Goal: Task Accomplishment & Management: Manage account settings

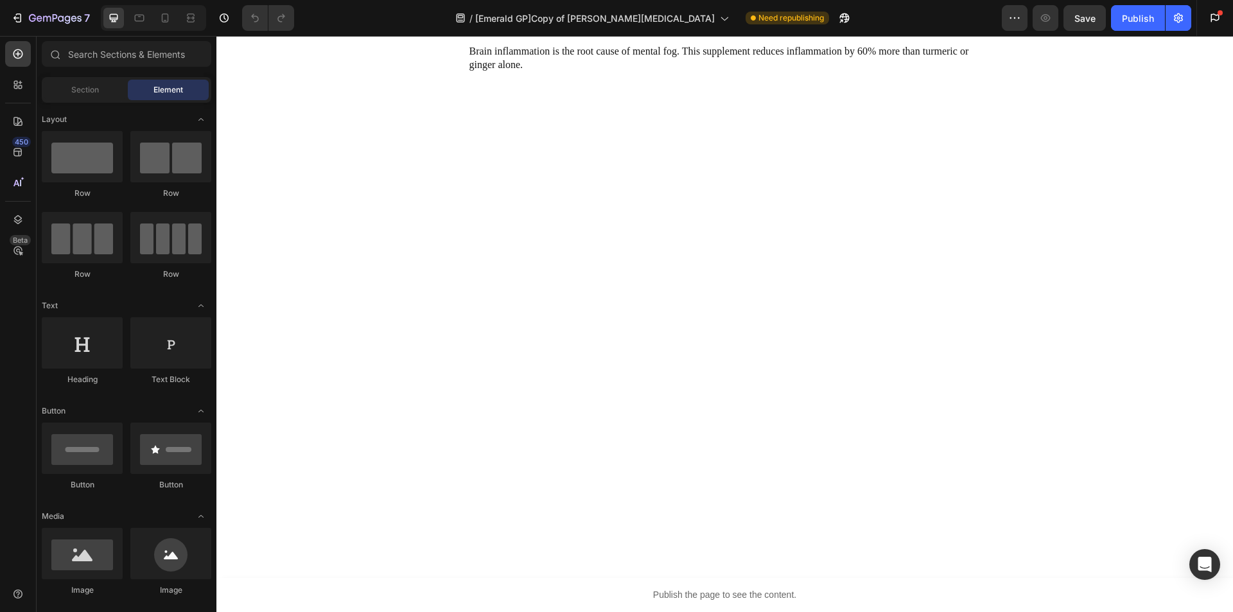
scroll to position [1927, 0]
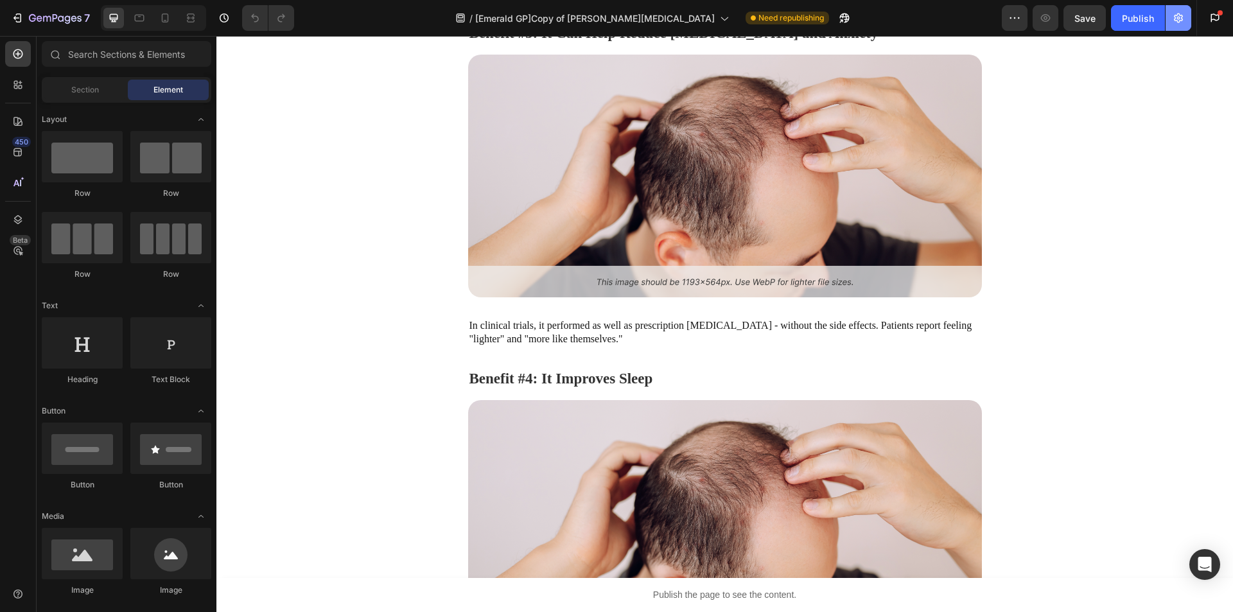
click at [1173, 19] on icon "button" at bounding box center [1178, 18] width 13 height 13
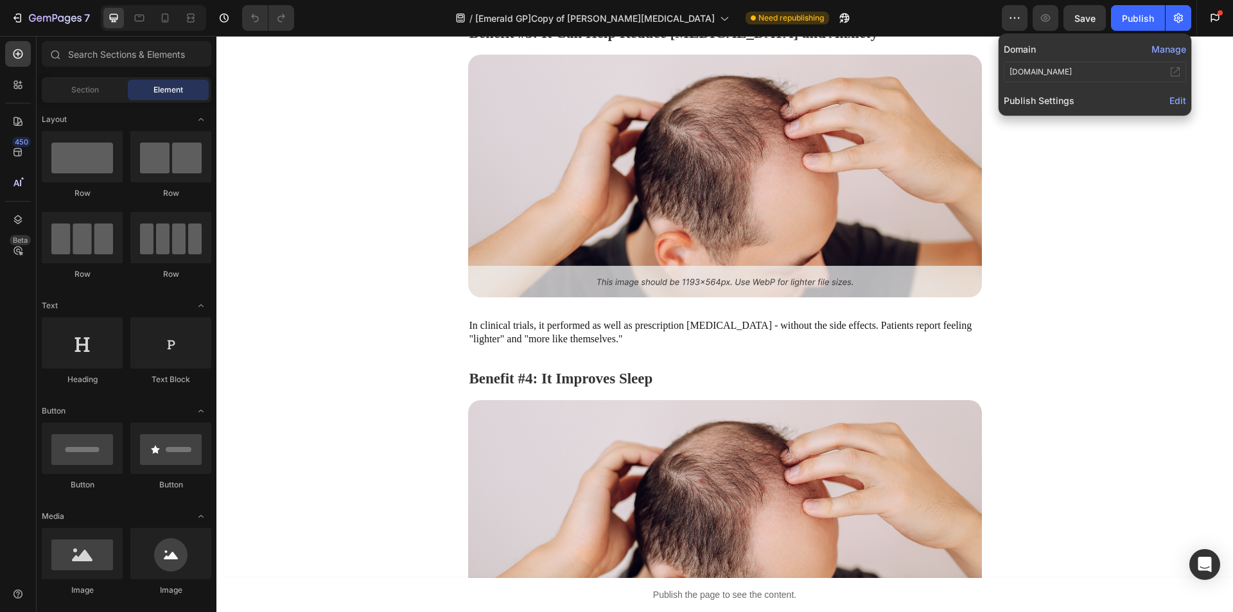
click at [1177, 101] on span "Edit" at bounding box center [1178, 100] width 17 height 11
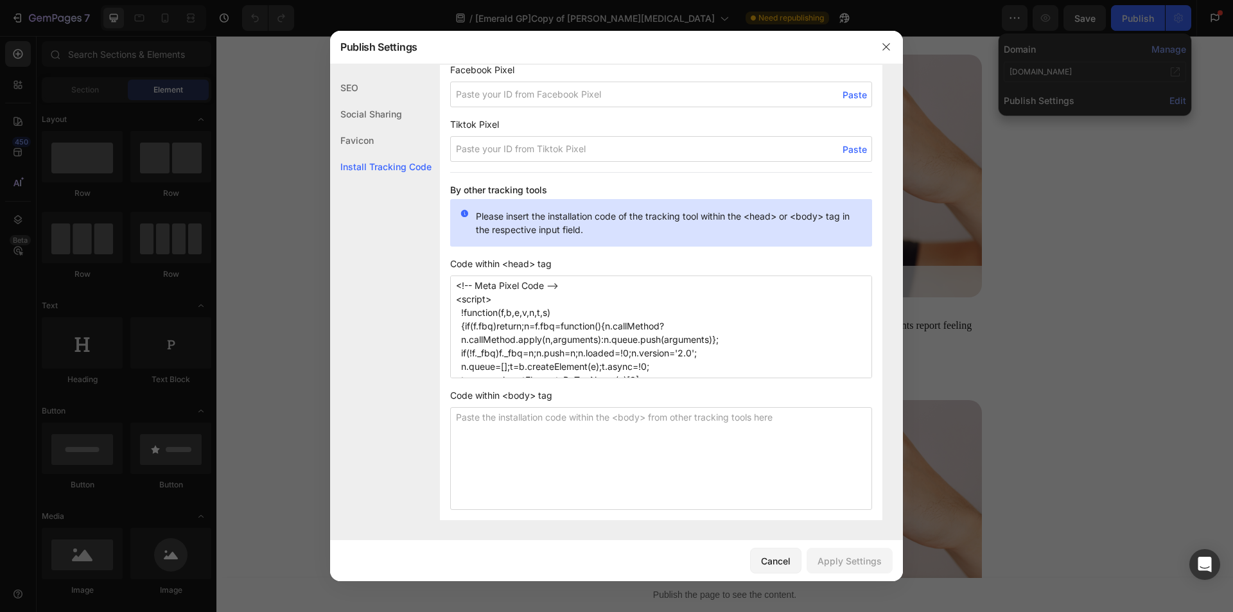
scroll to position [128, 0]
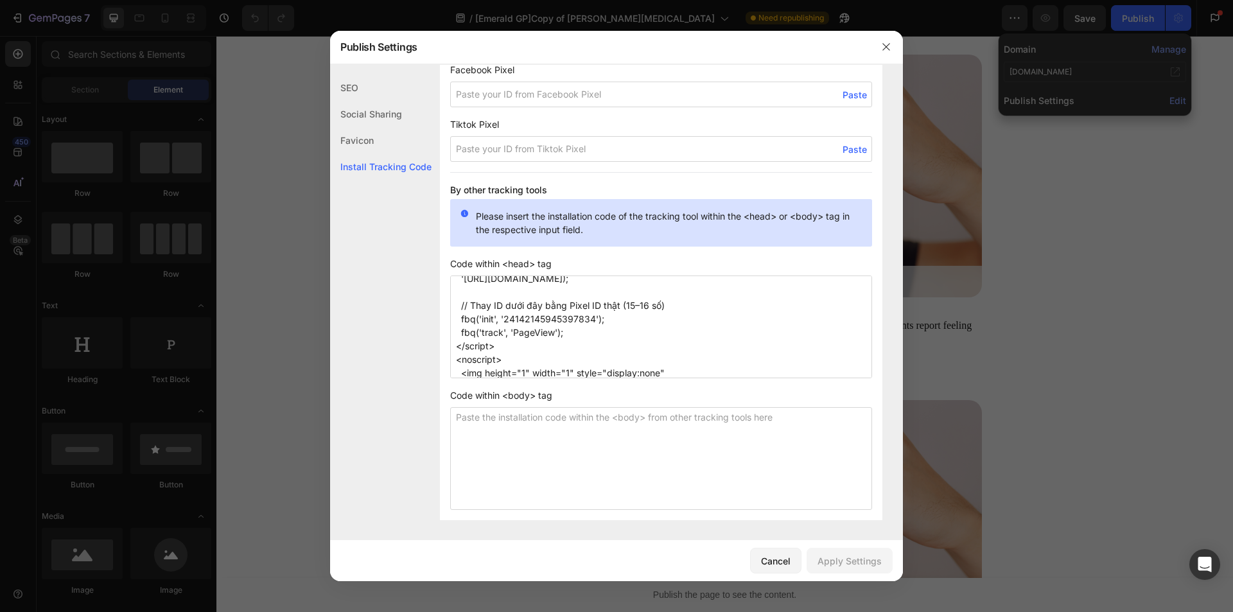
click at [550, 319] on textarea "<!-- Meta Pixel Code --> <script> !function(f,b,e,v,n,t,s) {if(f.fbq)return;n=f…" at bounding box center [661, 327] width 422 height 103
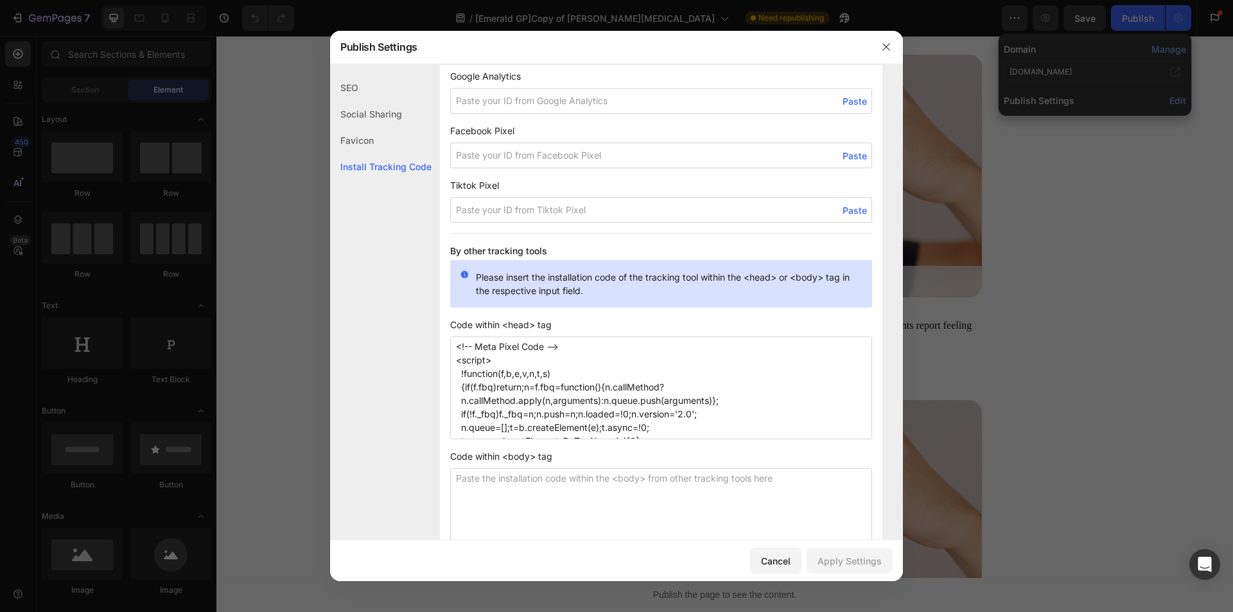
scroll to position [838, 0]
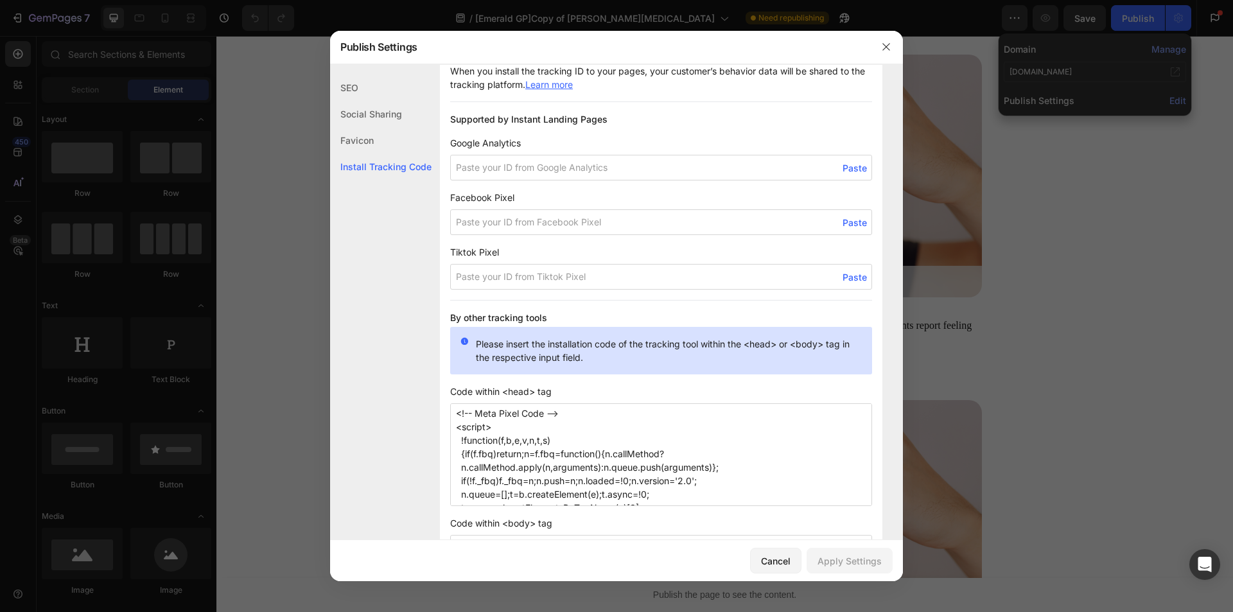
click at [498, 223] on input at bounding box center [661, 222] width 422 height 26
paste input "24142145945397834"
type input "24142145945397834"
click at [849, 556] on div "Apply Settings" at bounding box center [850, 560] width 64 height 13
click at [883, 42] on icon "button" at bounding box center [886, 47] width 10 height 10
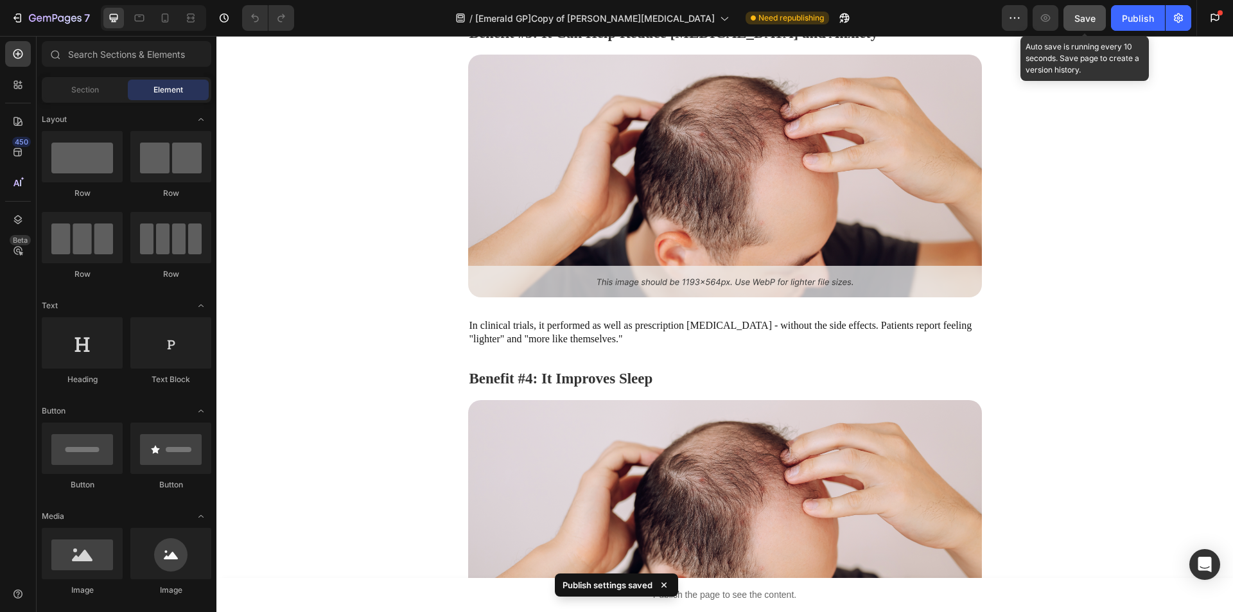
click at [1081, 12] on div "Save" at bounding box center [1085, 18] width 21 height 13
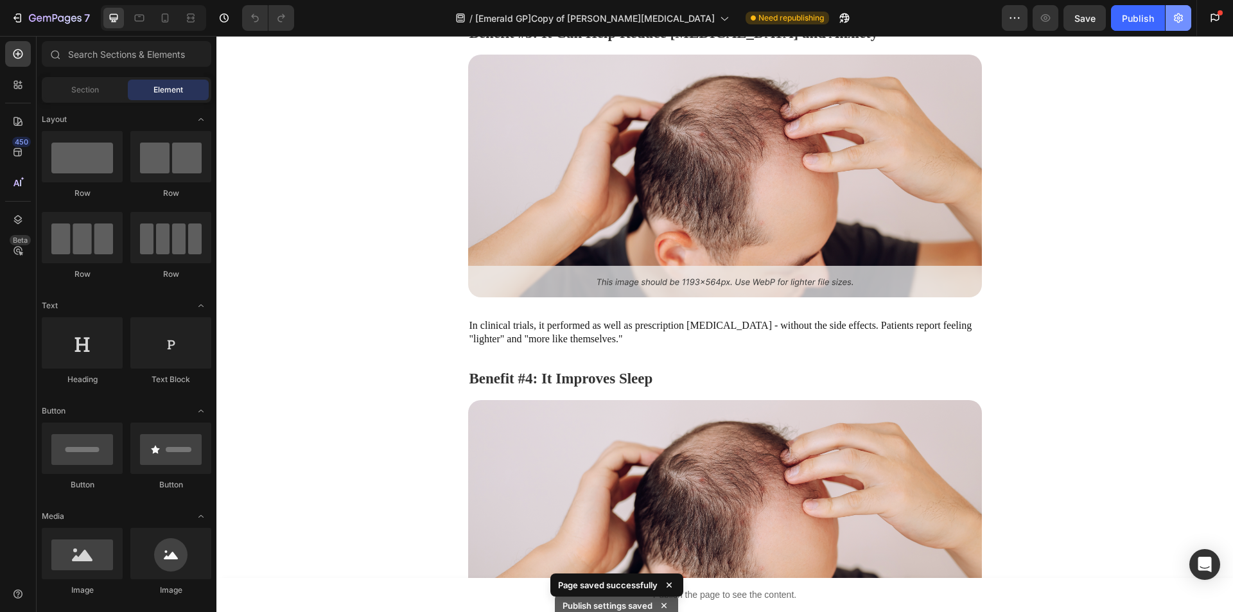
click at [1175, 20] on icon "button" at bounding box center [1178, 18] width 13 height 13
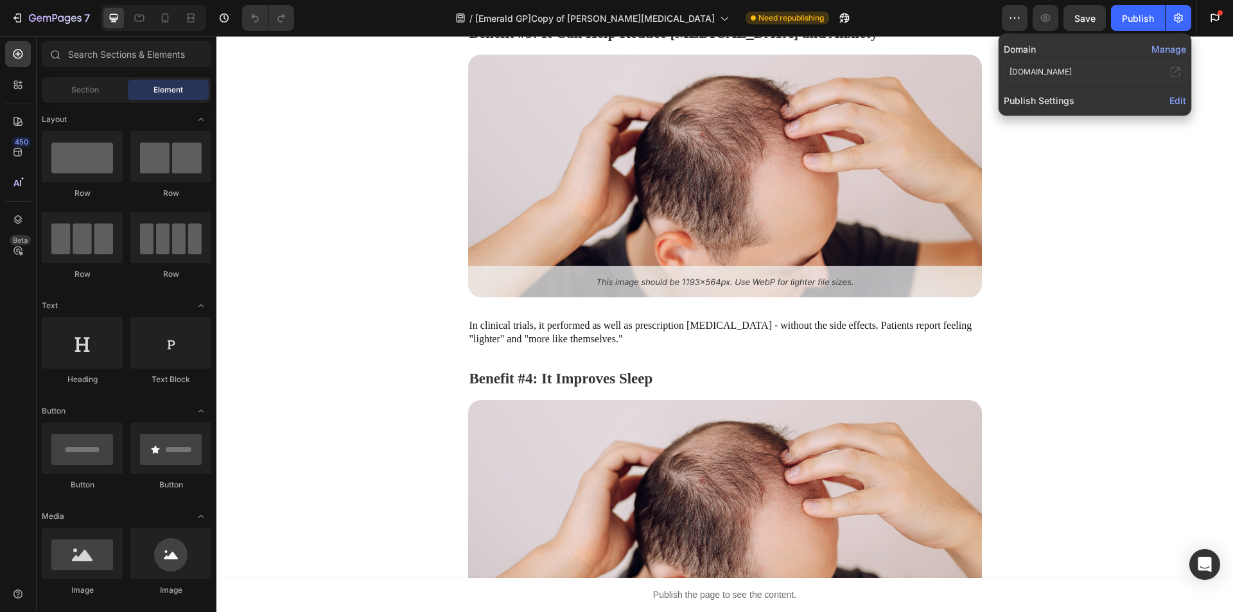
click at [1177, 101] on span "Edit" at bounding box center [1178, 100] width 17 height 11
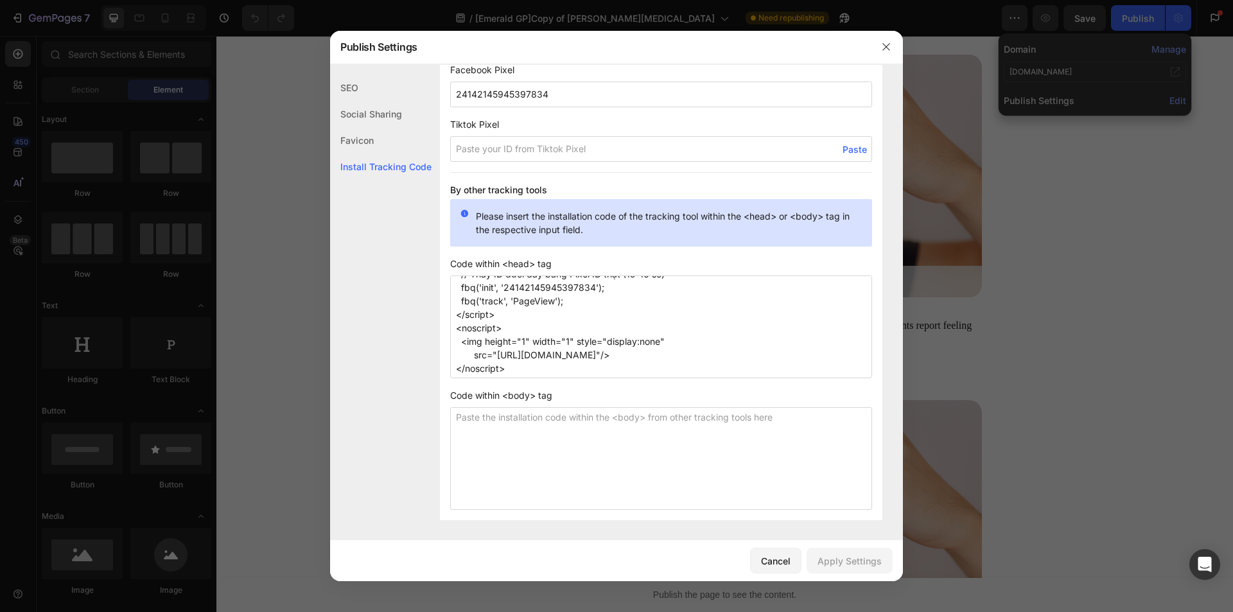
scroll to position [0, 0]
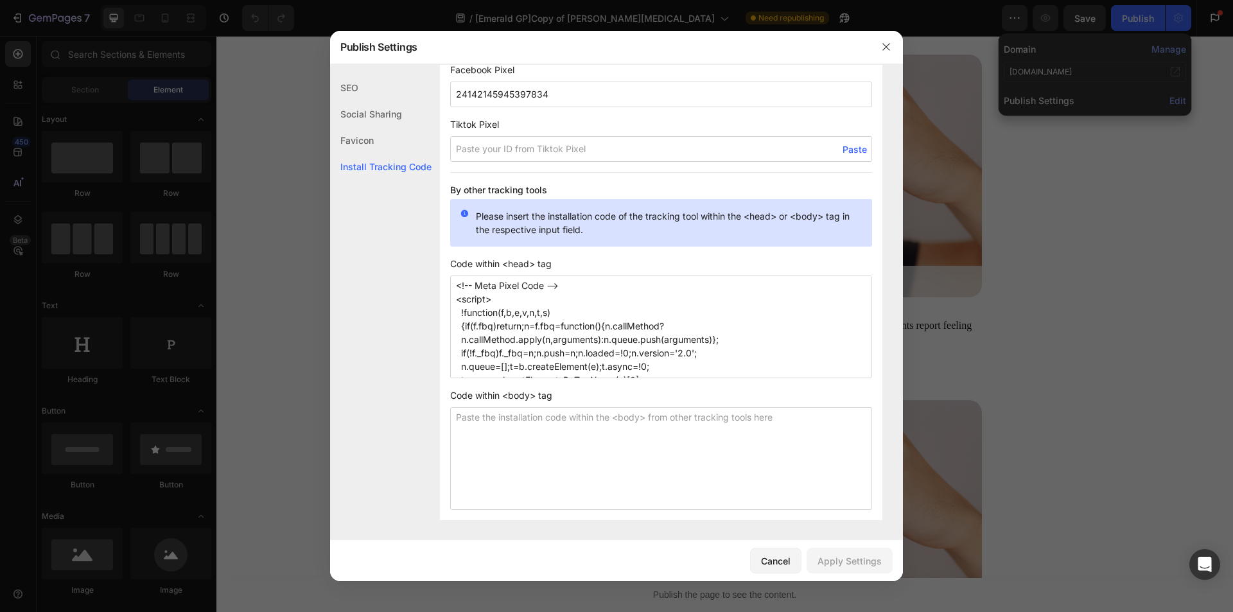
drag, startPoint x: 541, startPoint y: 373, endPoint x: 333, endPoint y: 229, distance: 252.7
click at [612, 351] on textarea "<!-- Meta Pixel Code --> <script> !function(f,b,e,v,n,t,s) {if(f.fbq)return;n=f…" at bounding box center [661, 327] width 422 height 103
drag, startPoint x: 529, startPoint y: 368, endPoint x: 322, endPoint y: 209, distance: 261.1
click at [322, 209] on div "Publish Settings SEO Social Sharing Favicon Install Tracking Code SEO Search Re…" at bounding box center [616, 306] width 1233 height 612
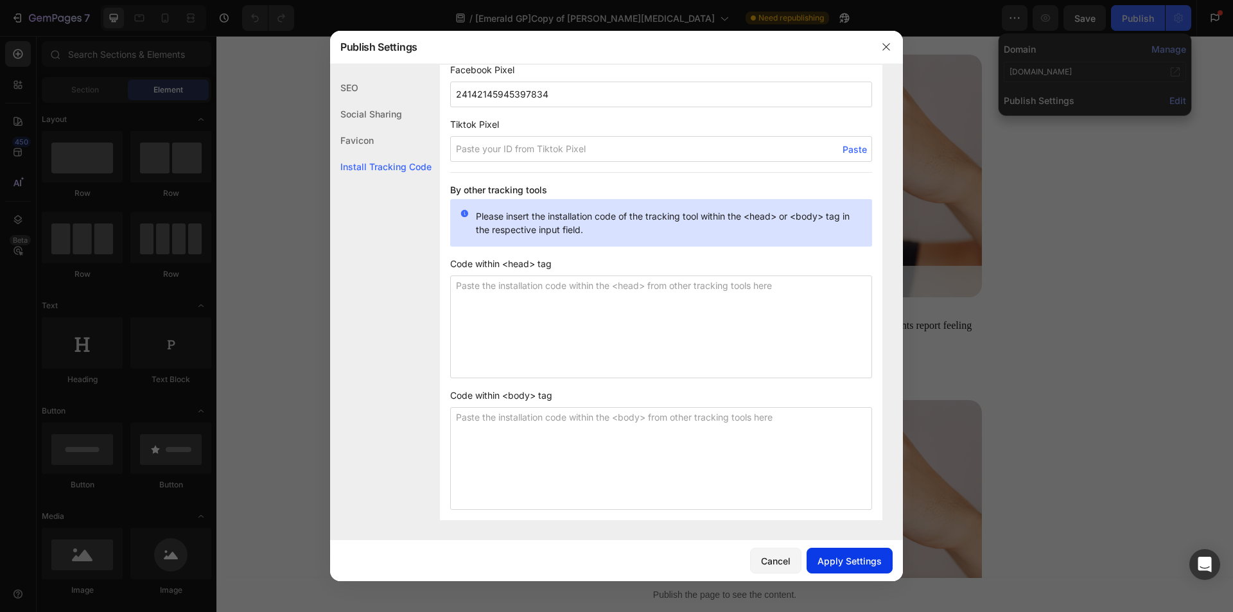
click at [859, 558] on div "Apply Settings" at bounding box center [850, 560] width 64 height 13
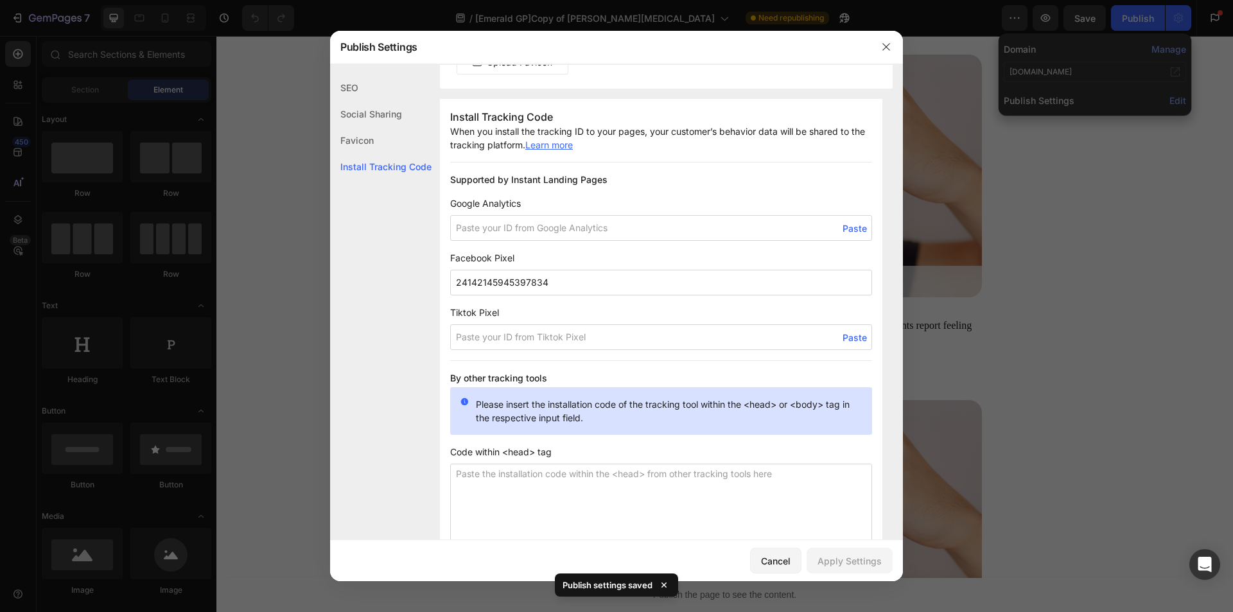
scroll to position [773, 0]
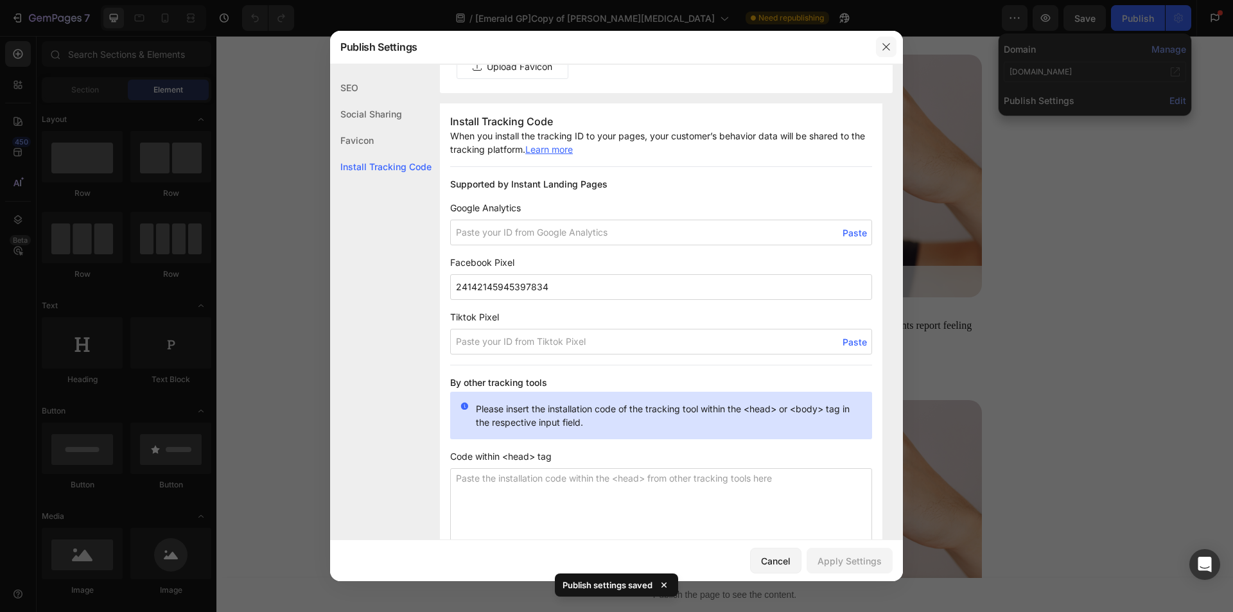
drag, startPoint x: 885, startPoint y: 43, endPoint x: 694, endPoint y: 1, distance: 195.4
click at [885, 43] on icon "button" at bounding box center [886, 47] width 10 height 10
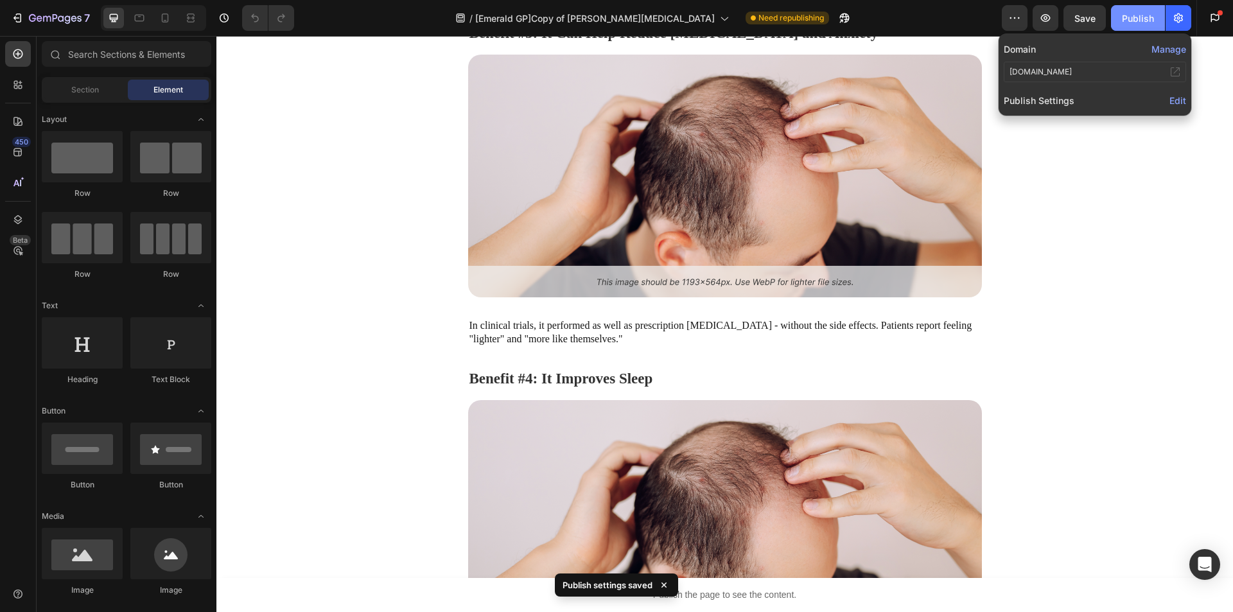
click at [1132, 10] on button "Publish" at bounding box center [1138, 18] width 54 height 26
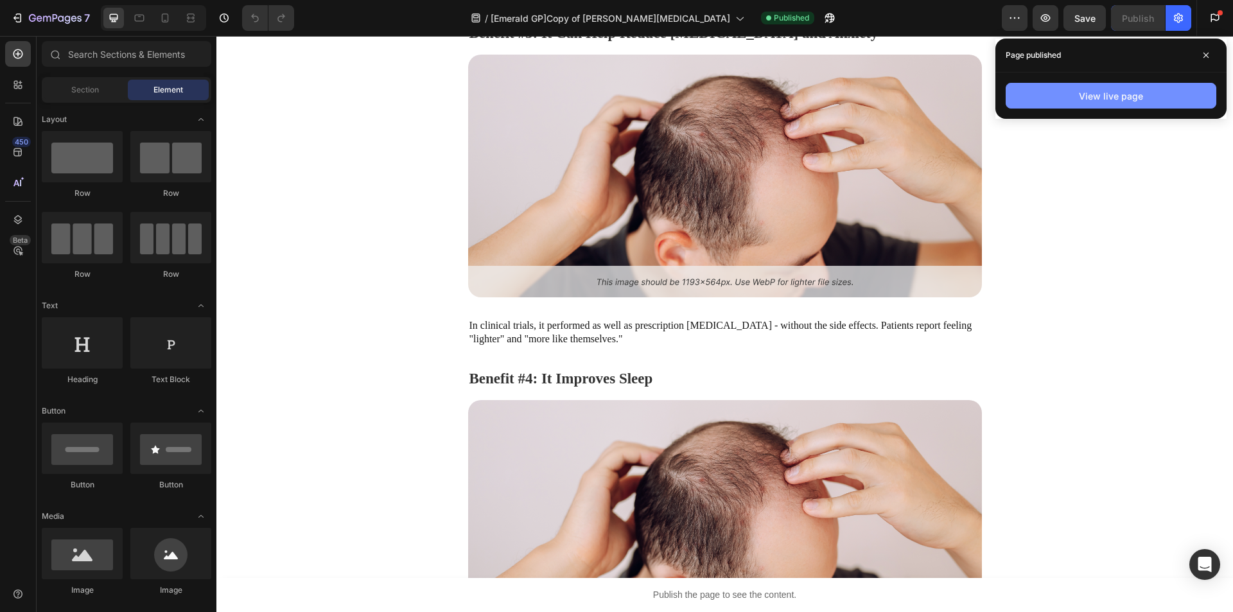
click at [1092, 103] on button "View live page" at bounding box center [1111, 96] width 211 height 26
click at [1115, 92] on div "View live page" at bounding box center [1111, 95] width 64 height 13
click at [1177, 19] on icon "button" at bounding box center [1178, 18] width 13 height 13
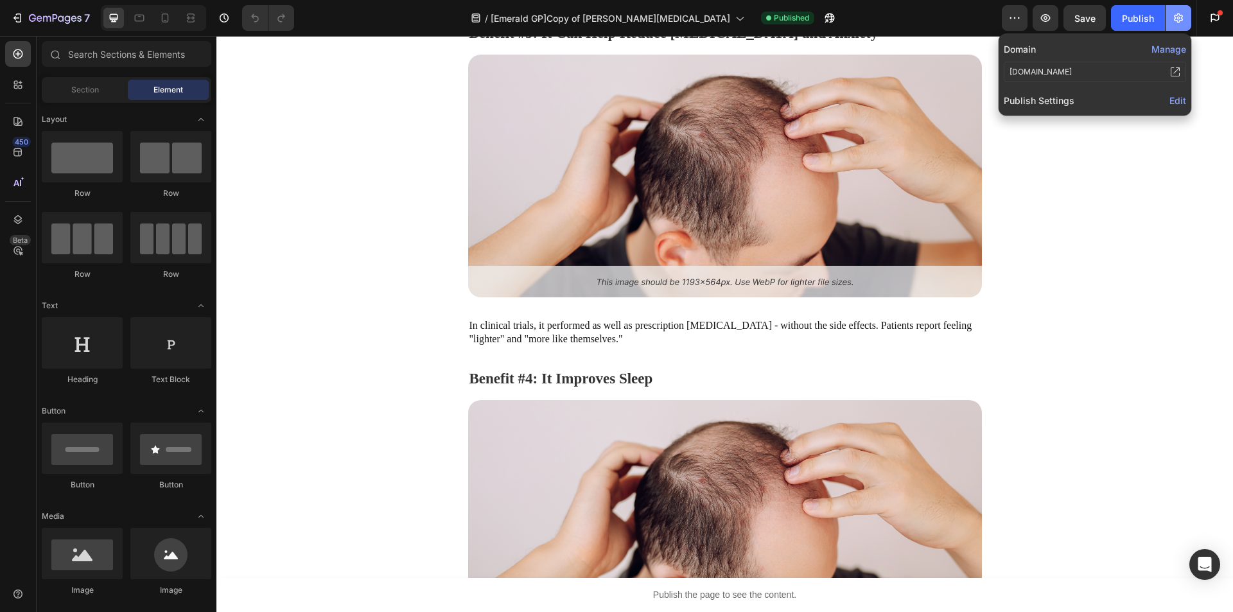
click at [1177, 19] on icon "button" at bounding box center [1178, 18] width 13 height 13
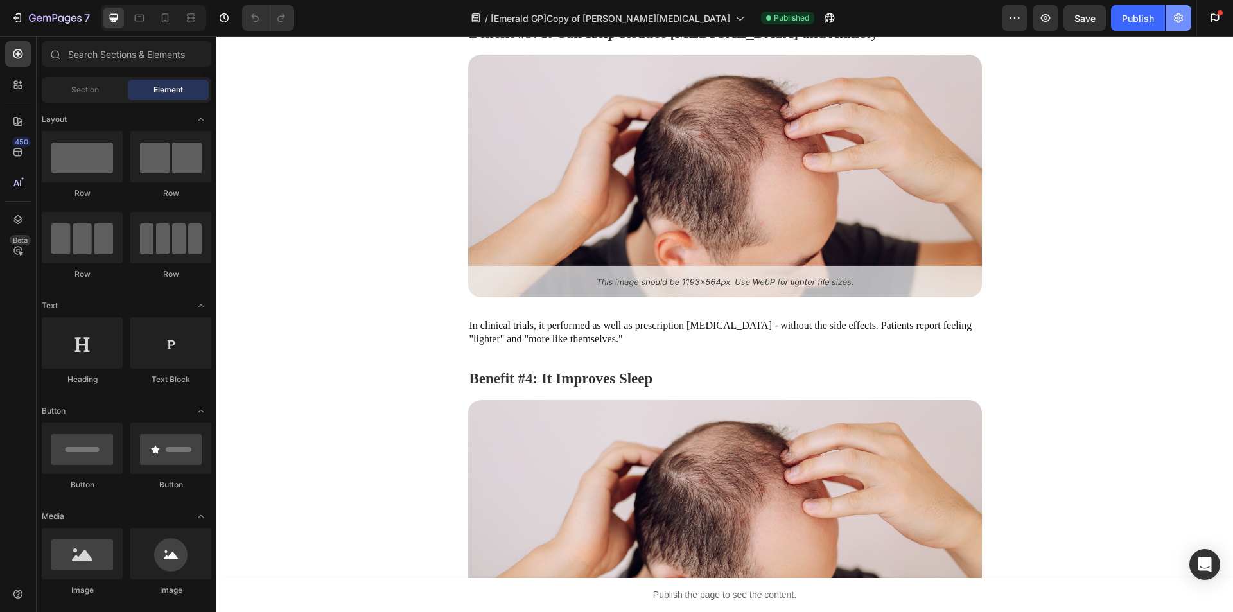
click at [1177, 19] on icon "button" at bounding box center [1178, 18] width 13 height 13
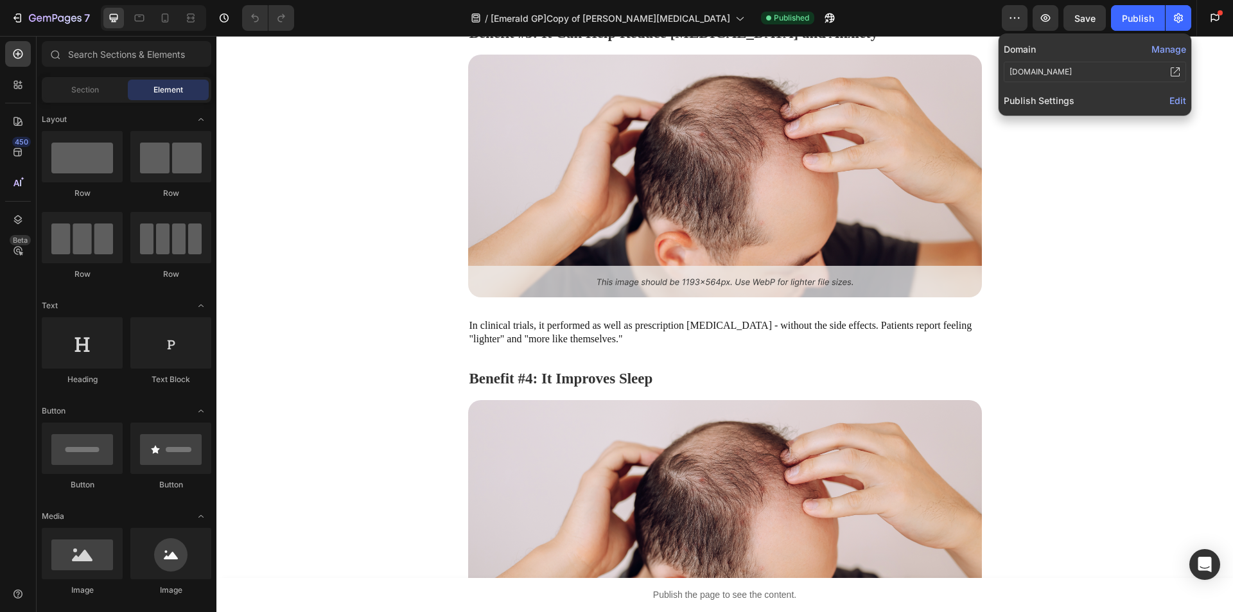
click at [1183, 103] on span "Edit" at bounding box center [1178, 100] width 17 height 11
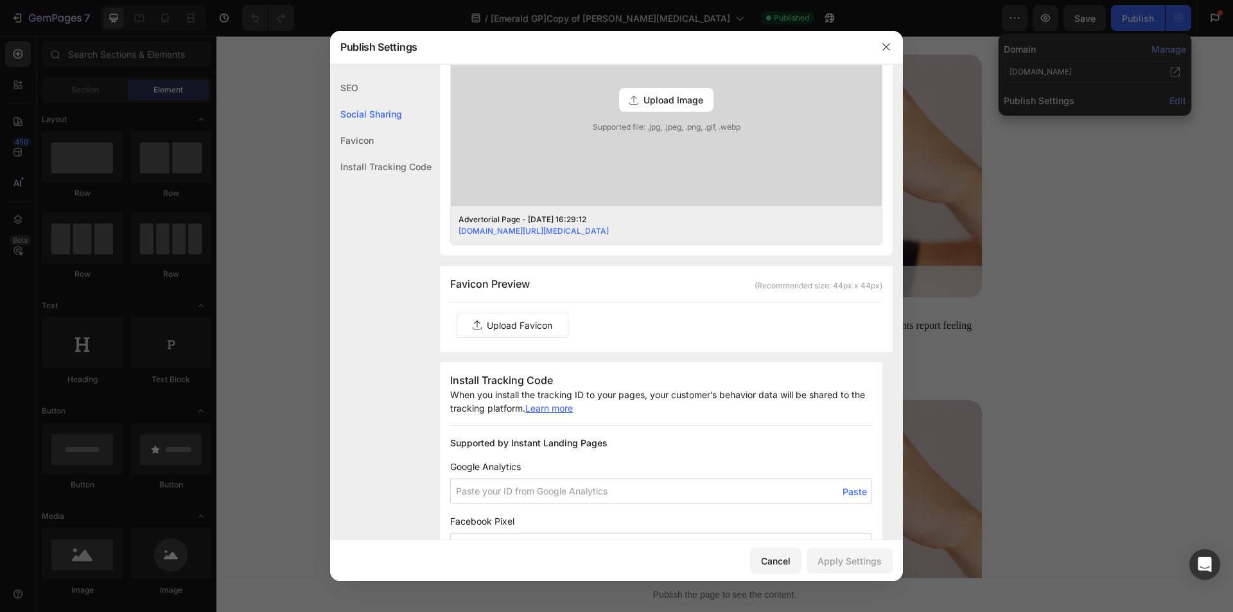
scroll to position [835, 0]
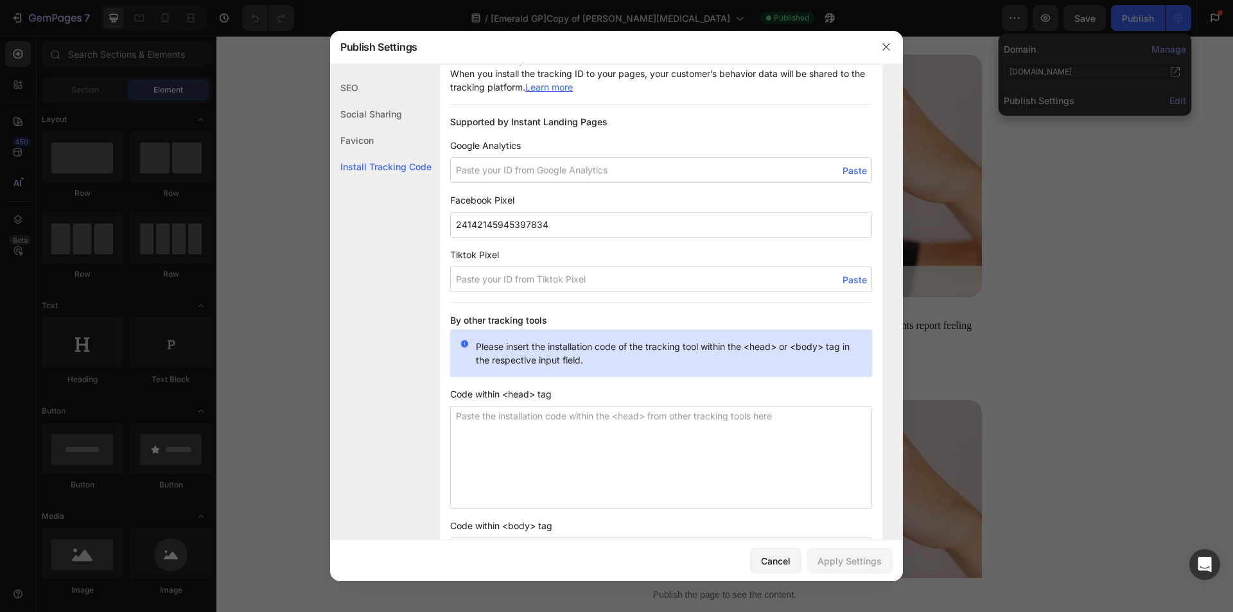
click at [500, 216] on input "24142145945397834" at bounding box center [661, 225] width 422 height 26
click at [510, 222] on input "24142145945397834" at bounding box center [661, 225] width 422 height 26
click at [389, 233] on div "SEO Social Sharing Favicon Install Tracking Code" at bounding box center [380, 350] width 101 height 551
click at [885, 42] on icon "button" at bounding box center [886, 47] width 10 height 10
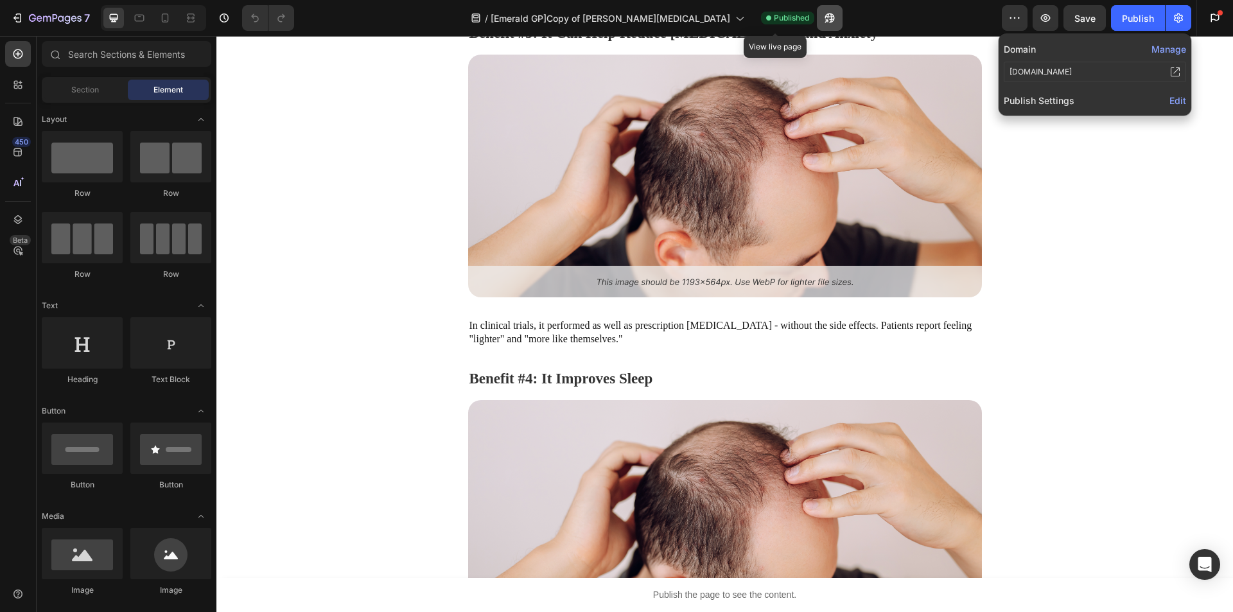
click at [825, 19] on icon "button" at bounding box center [826, 20] width 3 height 3
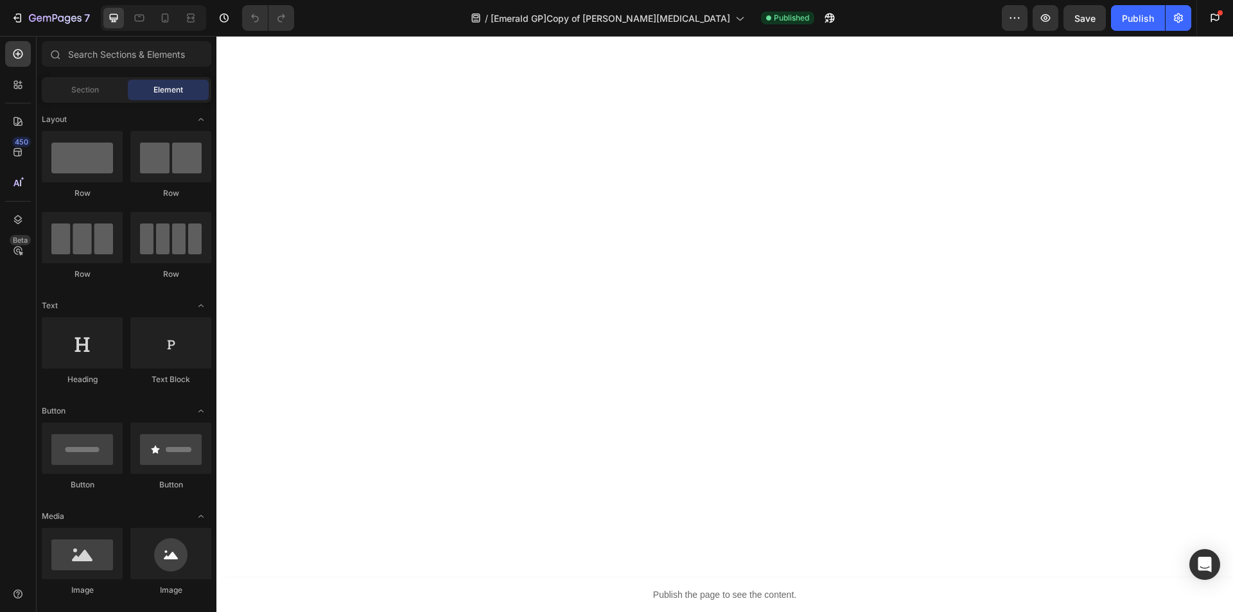
scroll to position [1784, 0]
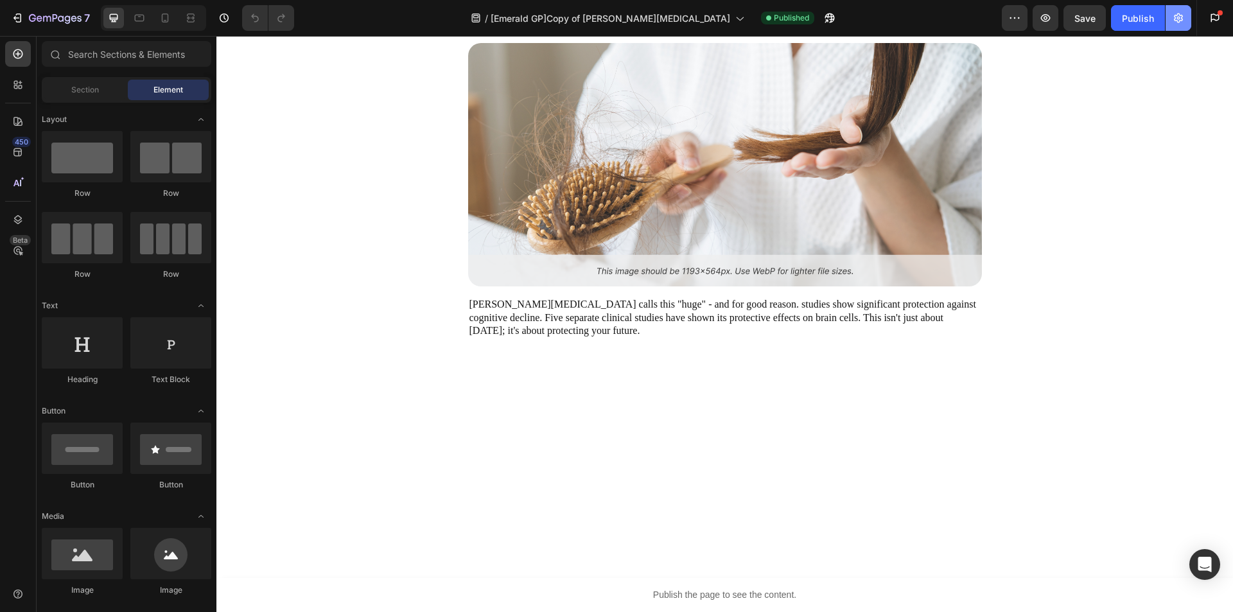
click at [1179, 21] on icon "button" at bounding box center [1178, 18] width 13 height 13
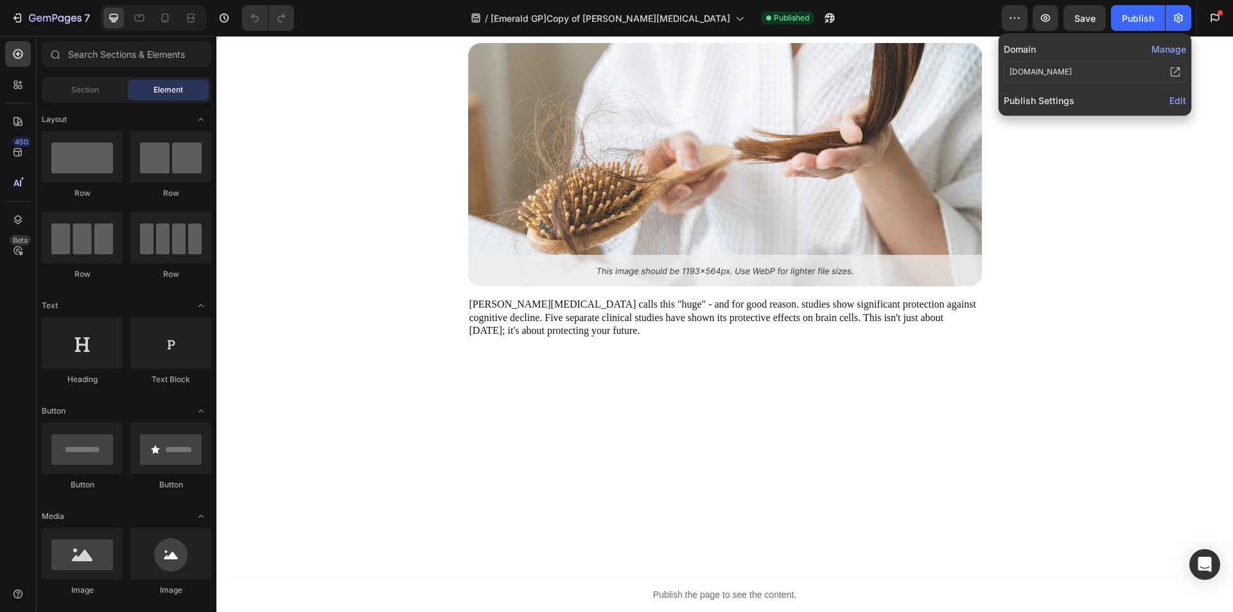
click at [1183, 100] on span "Edit" at bounding box center [1178, 100] width 17 height 11
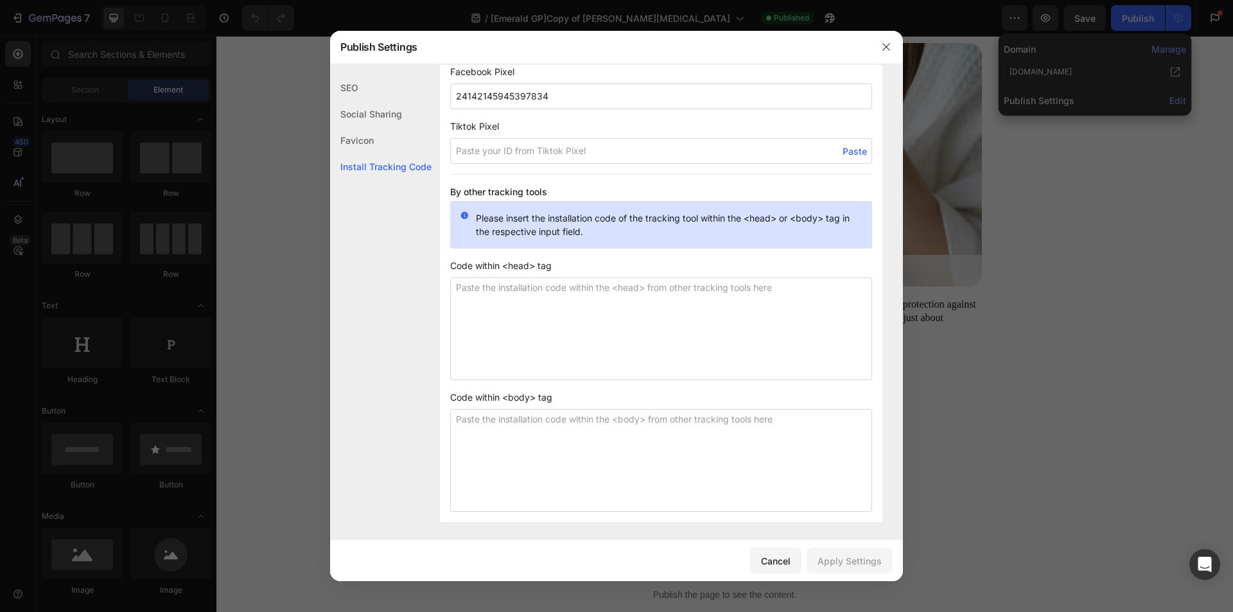
scroll to position [771, 0]
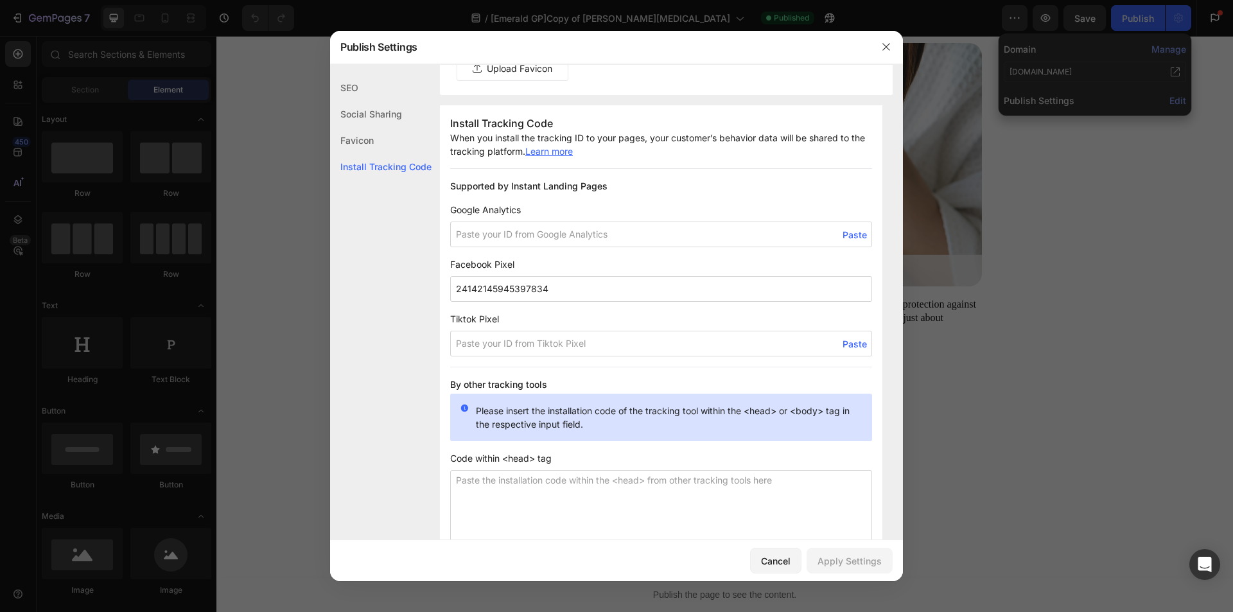
click at [603, 286] on input "24142145945397834" at bounding box center [661, 289] width 422 height 26
click at [601, 286] on input "24142145945397834" at bounding box center [661, 289] width 422 height 26
click at [601, 292] on input "24142145945397834" at bounding box center [661, 289] width 422 height 26
drag, startPoint x: 891, startPoint y: 40, endPoint x: 714, endPoint y: 4, distance: 180.9
click at [891, 40] on button "button" at bounding box center [886, 47] width 21 height 21
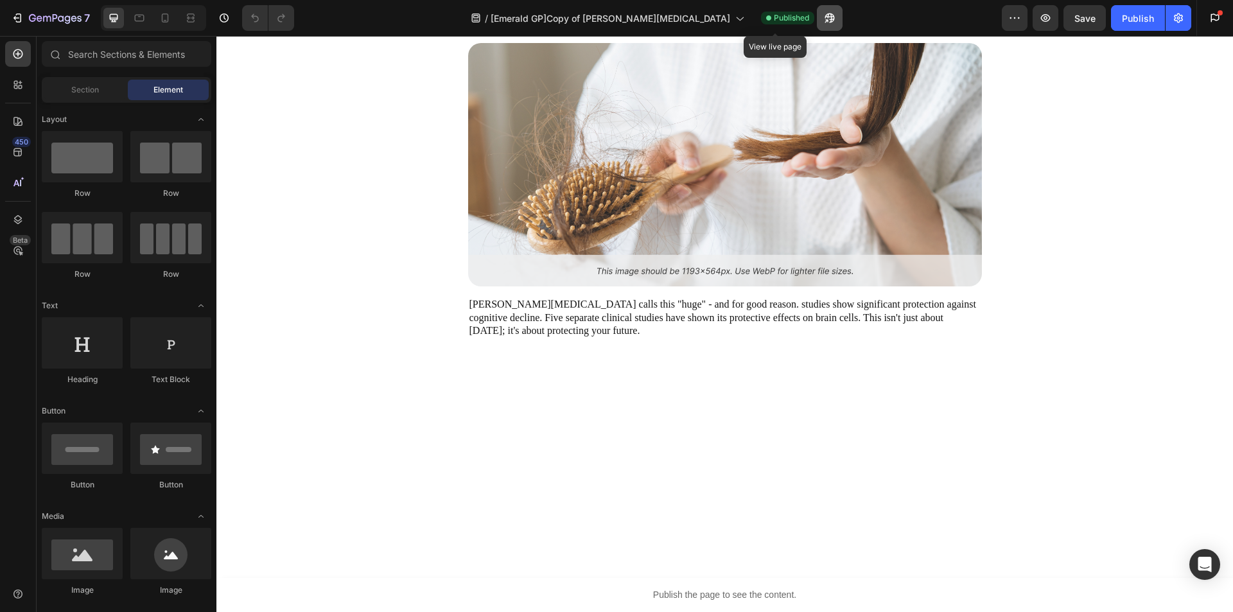
click at [817, 17] on button "button" at bounding box center [830, 18] width 26 height 26
